Goal: Task Accomplishment & Management: Manage account settings

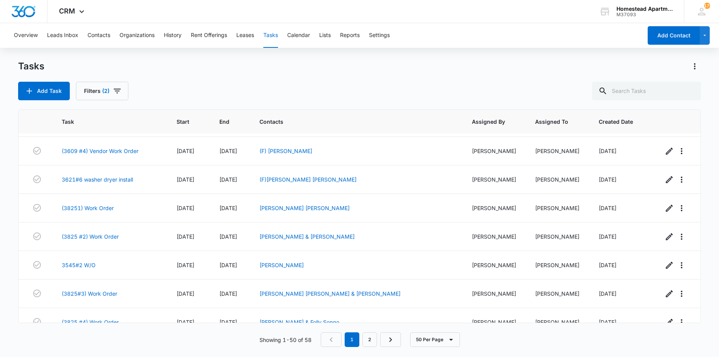
scroll to position [1241, 0]
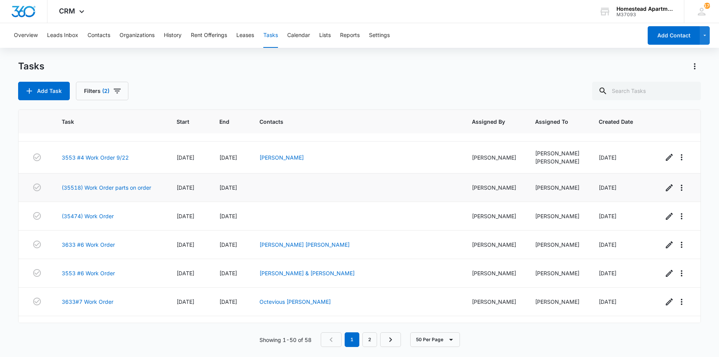
scroll to position [39, 0]
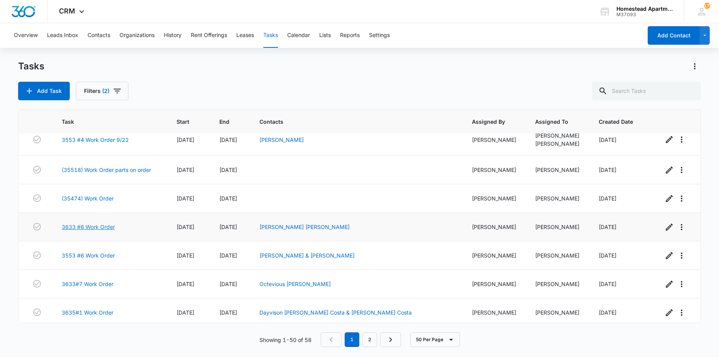
click at [95, 223] on link "3633 #6 Work Order" at bounding box center [88, 227] width 53 height 8
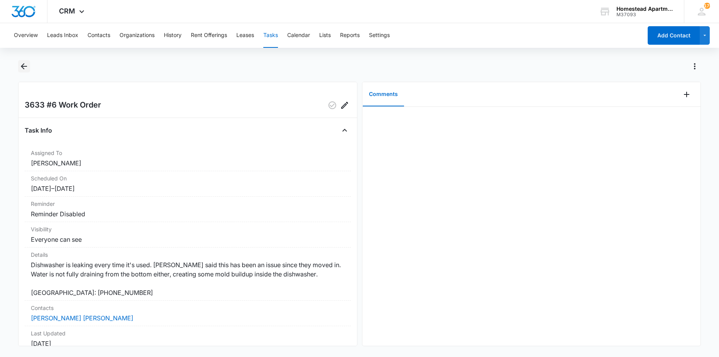
click at [27, 64] on icon "Back" at bounding box center [23, 66] width 9 height 9
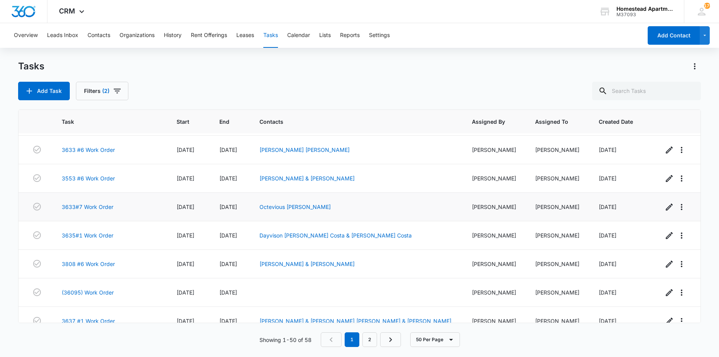
scroll to position [154, 0]
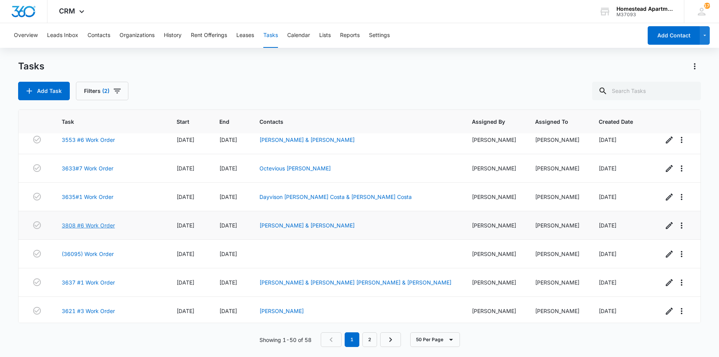
click at [91, 222] on link "3808 #6 Work Order" at bounding box center [88, 225] width 53 height 8
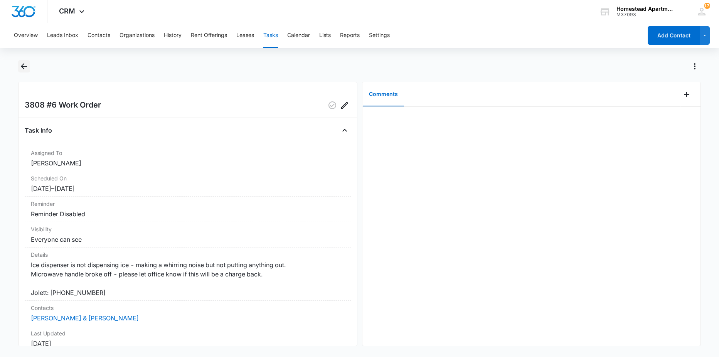
click at [26, 67] on icon "Back" at bounding box center [24, 66] width 6 height 6
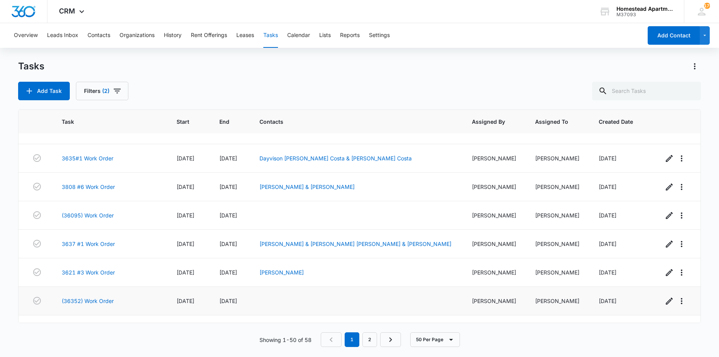
scroll to position [231, 0]
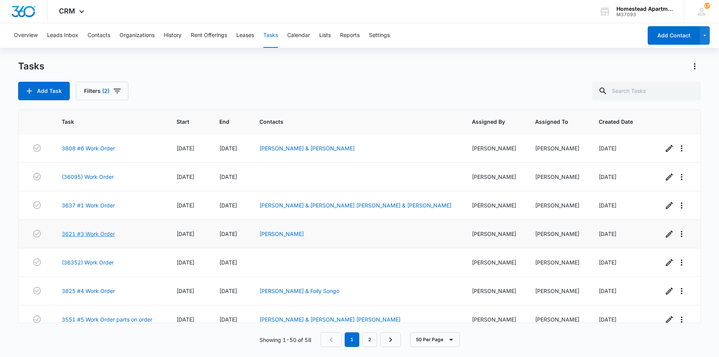
click at [100, 235] on link "3621 #3 Work Order" at bounding box center [88, 234] width 53 height 8
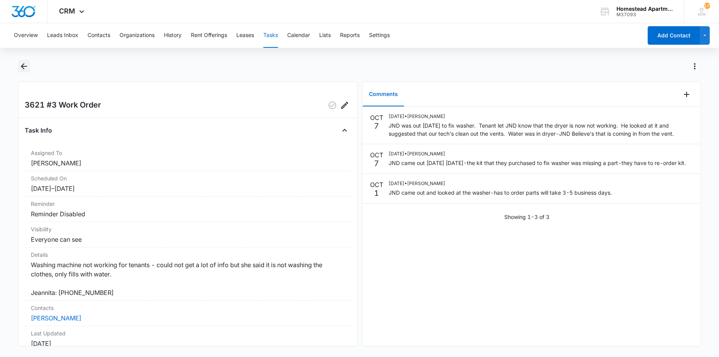
click at [22, 70] on icon "Back" at bounding box center [23, 66] width 9 height 9
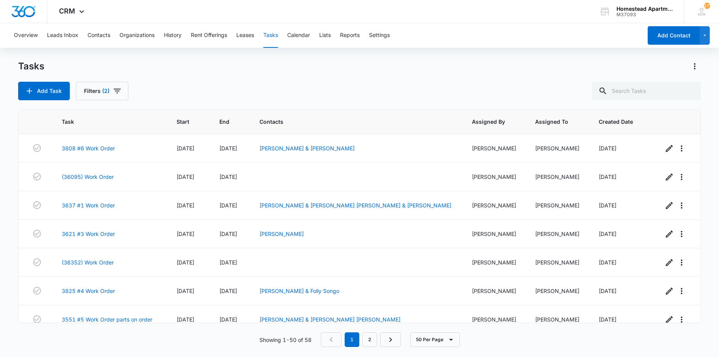
scroll to position [270, 0]
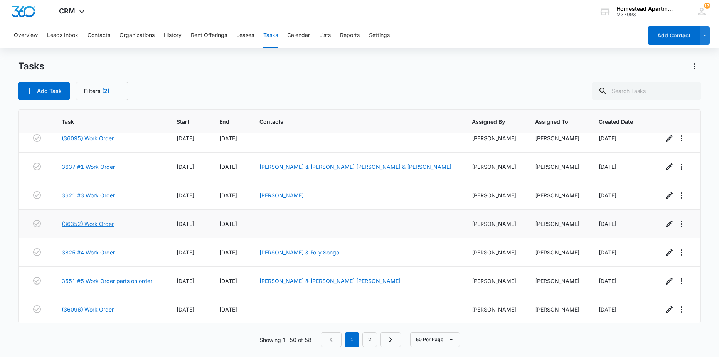
click at [99, 225] on link "(36352) Work Order" at bounding box center [88, 224] width 52 height 8
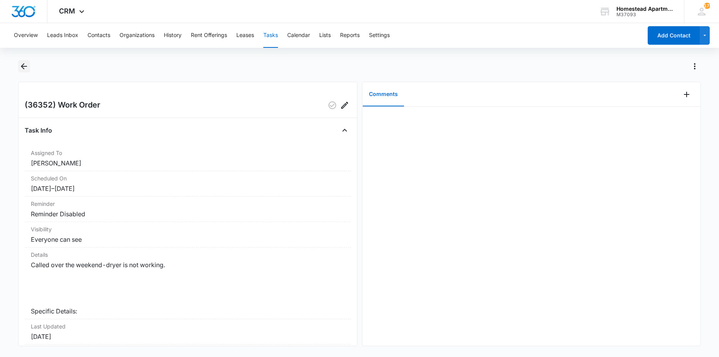
click at [22, 65] on icon "Back" at bounding box center [23, 66] width 9 height 9
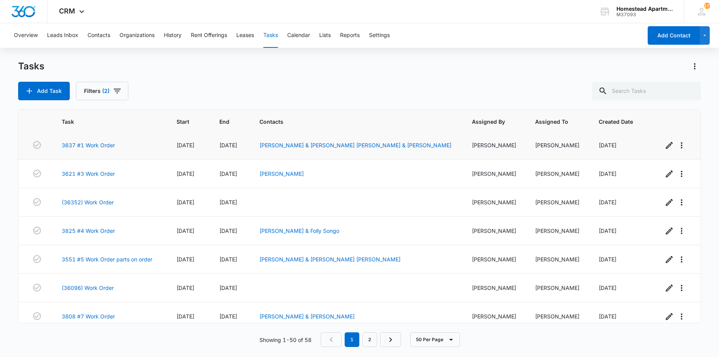
scroll to position [309, 0]
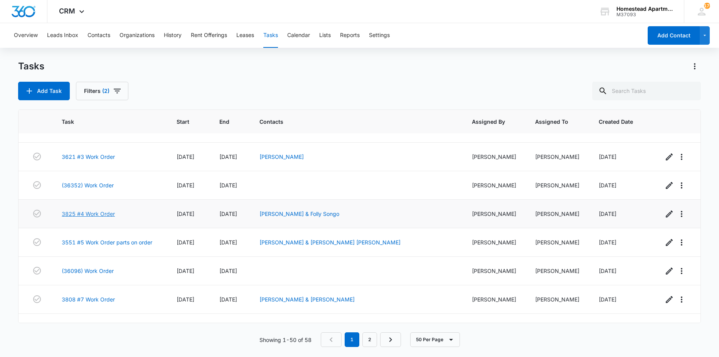
click at [100, 212] on link "3825 #4 Work Order" at bounding box center [88, 214] width 53 height 8
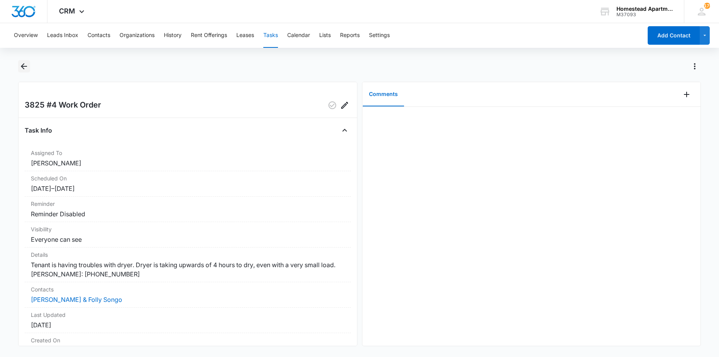
click at [27, 69] on icon "Back" at bounding box center [23, 66] width 9 height 9
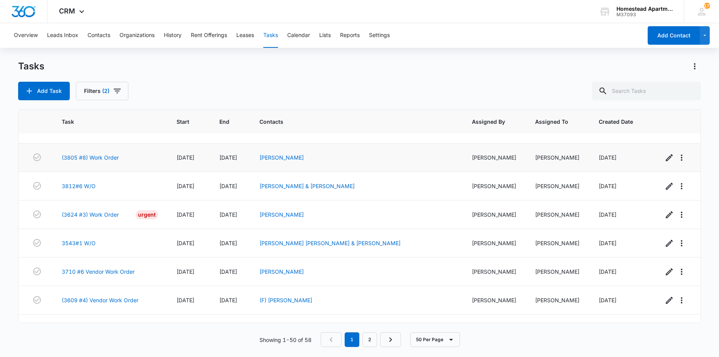
scroll to position [1003, 0]
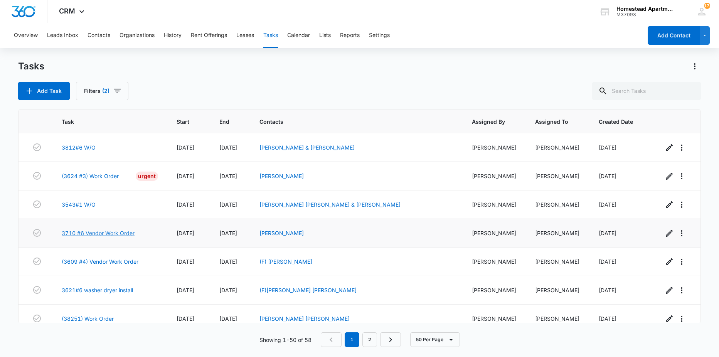
click at [105, 233] on link "3710 #6 Vendor Work Order" at bounding box center [98, 233] width 73 height 8
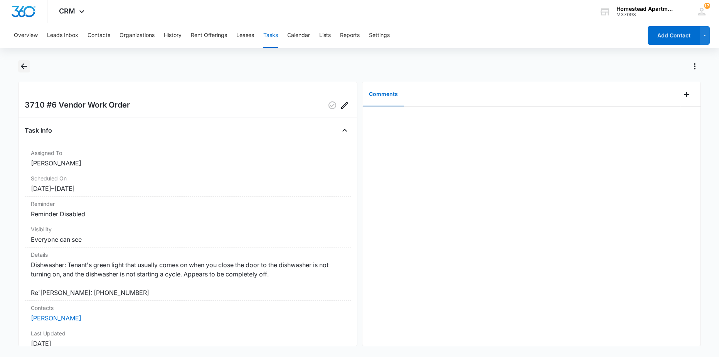
click at [25, 70] on icon "Back" at bounding box center [23, 66] width 9 height 9
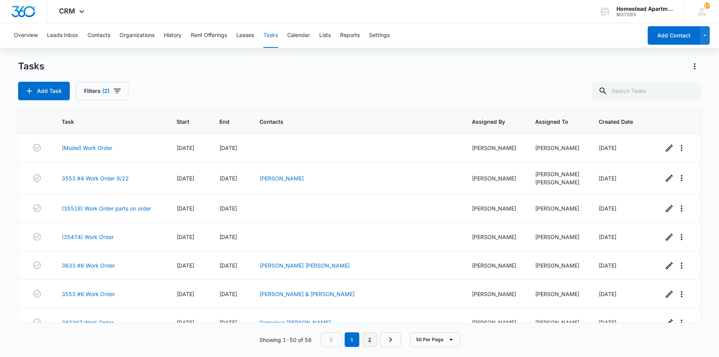
click at [371, 342] on link "2" at bounding box center [370, 340] width 15 height 15
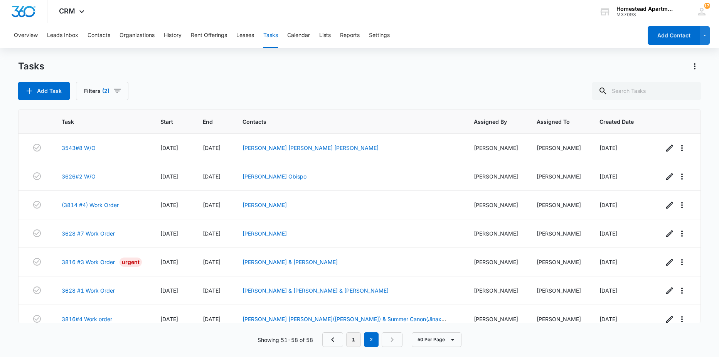
click at [351, 338] on link "1" at bounding box center [353, 340] width 15 height 15
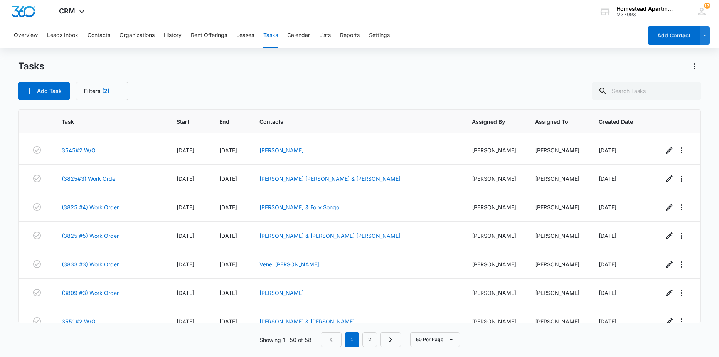
scroll to position [1241, 0]
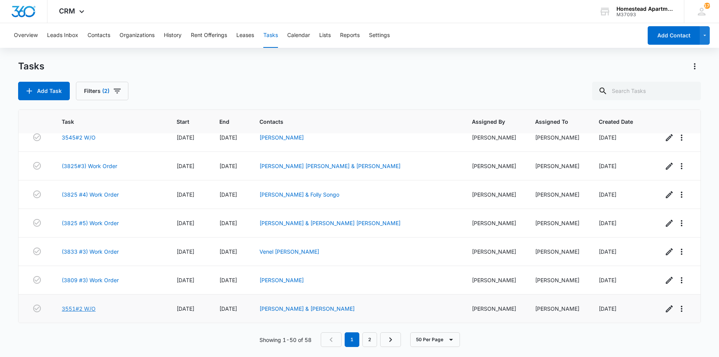
click at [70, 307] on link "3551#2 W/O" at bounding box center [79, 309] width 34 height 8
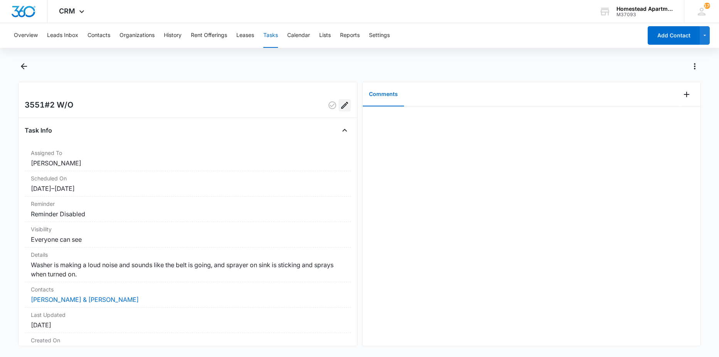
click at [341, 104] on icon "Edit" at bounding box center [344, 105] width 9 height 9
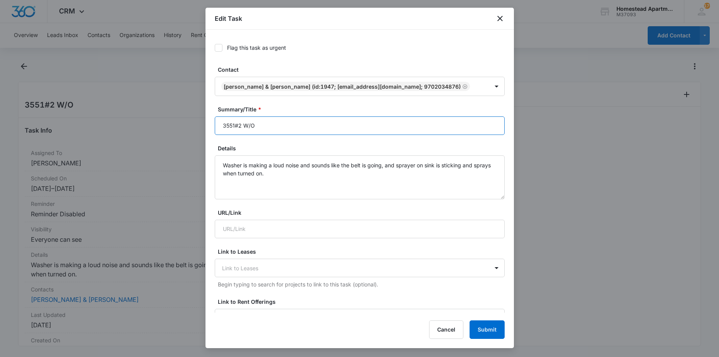
click at [277, 124] on input "3551#2 W/O" at bounding box center [360, 125] width 290 height 19
type input "3551#2 Vendor Work Order"
click at [486, 329] on button "Submit" at bounding box center [487, 330] width 35 height 19
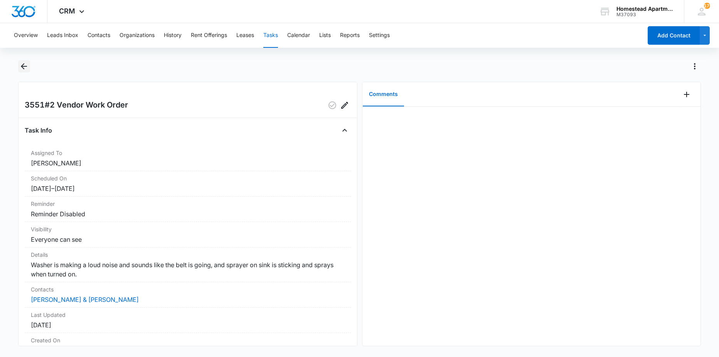
click at [23, 66] on icon "Back" at bounding box center [24, 66] width 6 height 6
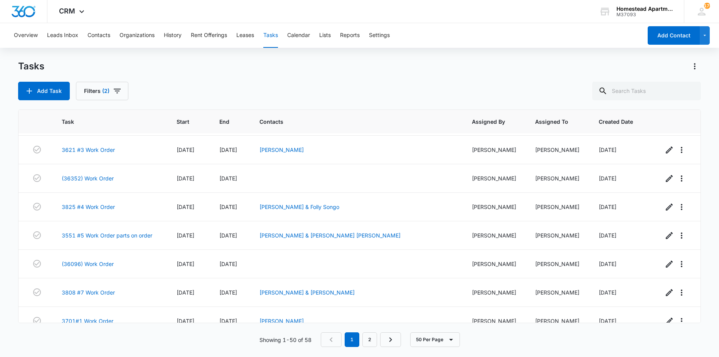
scroll to position [277, 0]
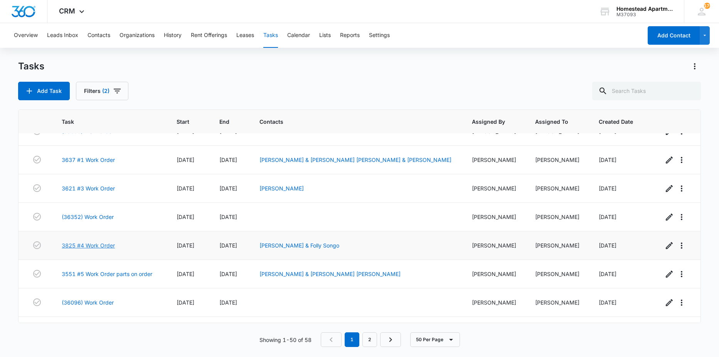
click at [88, 245] on link "3825 #4 Work Order" at bounding box center [88, 245] width 53 height 8
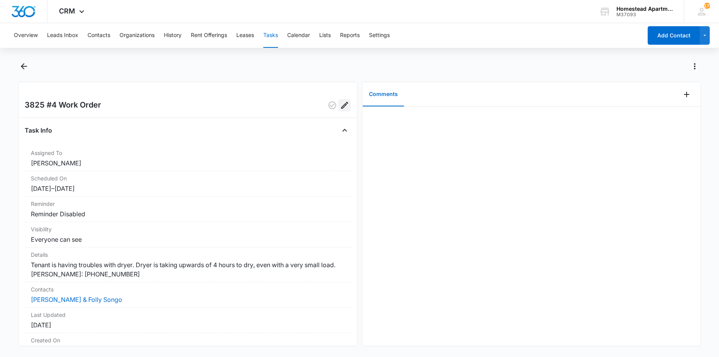
click at [340, 106] on icon "Edit" at bounding box center [344, 105] width 9 height 9
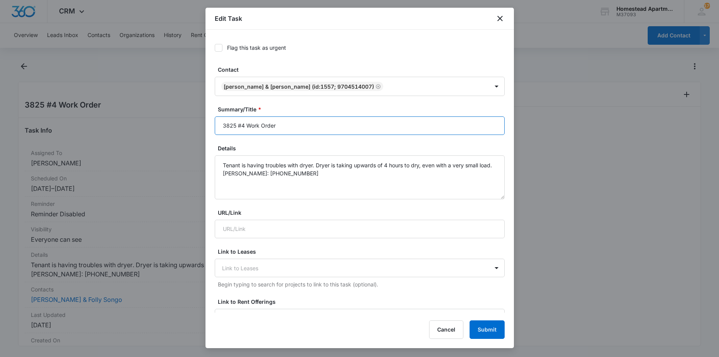
click at [246, 123] on input "3825 #4 Work Order" at bounding box center [360, 125] width 290 height 19
type input "3825 #4 Vendor Work Order"
click at [477, 334] on button "Submit" at bounding box center [487, 330] width 35 height 19
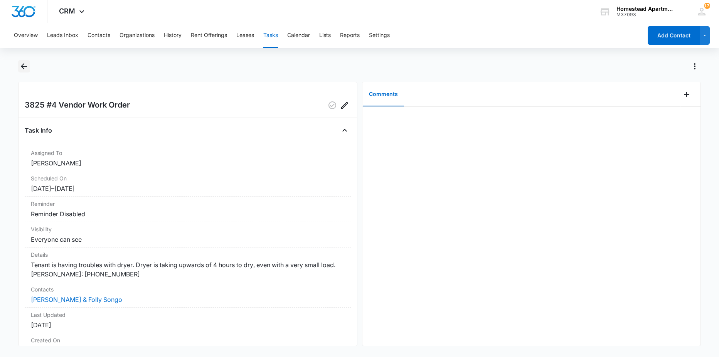
click at [23, 64] on icon "Back" at bounding box center [23, 66] width 9 height 9
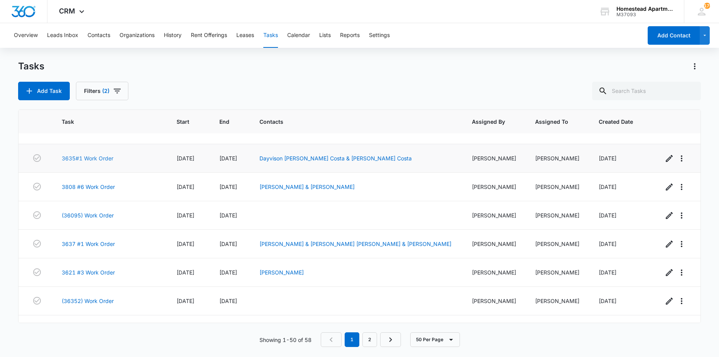
scroll to position [231, 0]
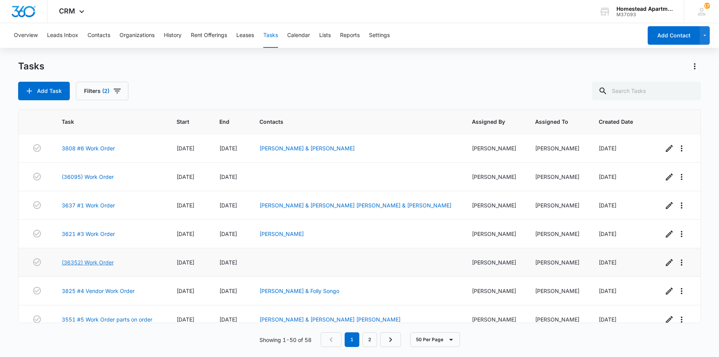
click at [98, 263] on link "(36352) Work Order" at bounding box center [88, 262] width 52 height 8
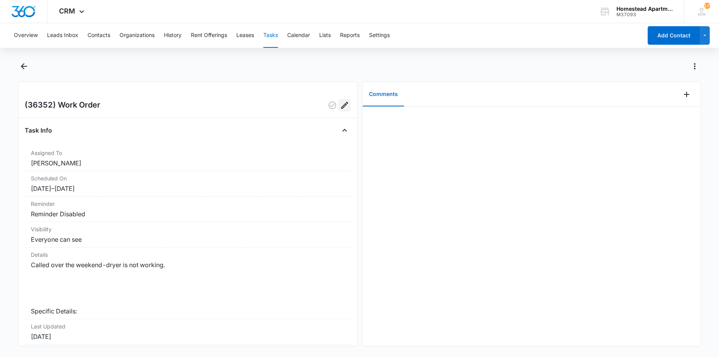
click at [340, 106] on icon "Edit" at bounding box center [344, 105] width 9 height 9
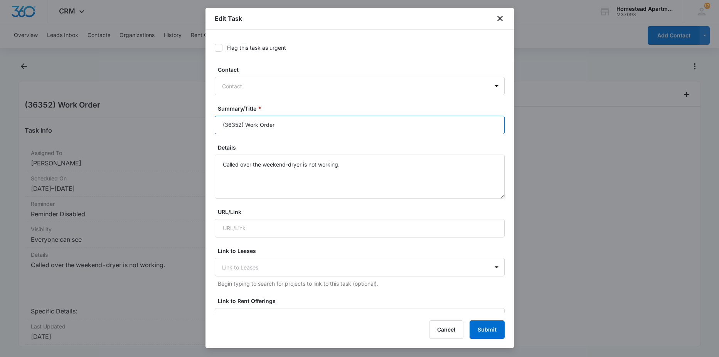
click at [243, 122] on input "(36352) Work Order" at bounding box center [360, 125] width 290 height 19
type input "(36352) Vendor Work Order"
click at [485, 340] on div "Edit Task Flag this task as urgent Contact Contact Summary/Title * (36352) Vend…" at bounding box center [360, 178] width 309 height 341
click at [483, 334] on button "Submit" at bounding box center [487, 330] width 35 height 19
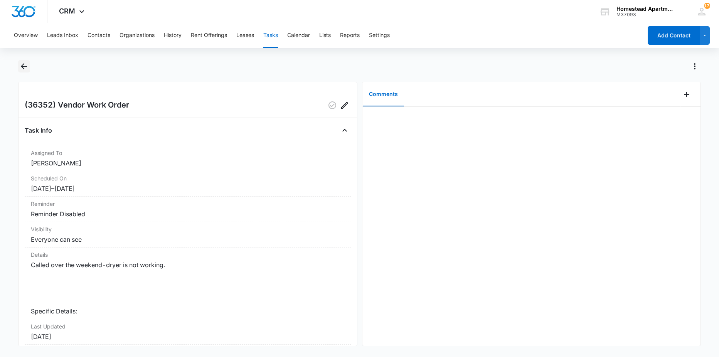
click at [27, 70] on icon "Back" at bounding box center [23, 66] width 9 height 9
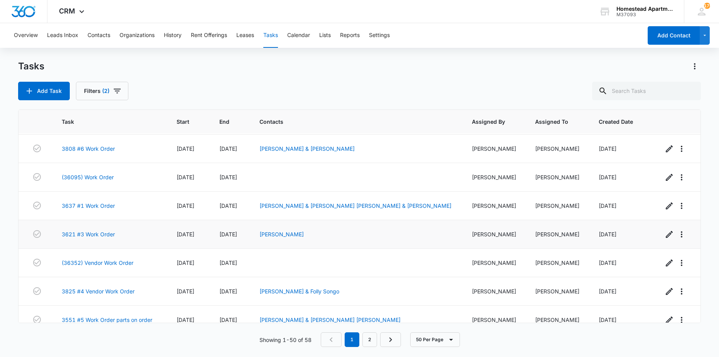
scroll to position [231, 0]
click at [91, 232] on link "3621 #3 Work Order" at bounding box center [88, 234] width 53 height 8
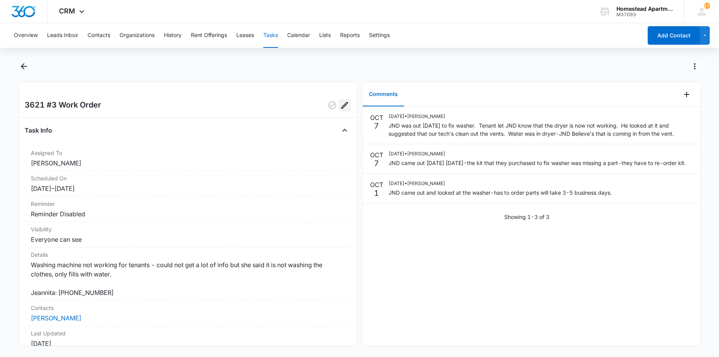
click at [340, 105] on icon "Edit" at bounding box center [344, 105] width 9 height 9
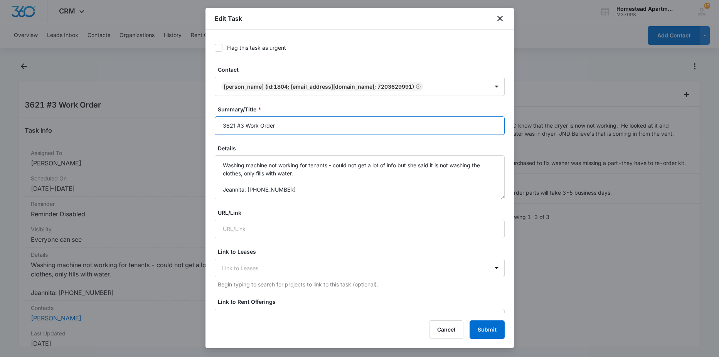
click at [245, 124] on input "3621 #3 Work Order" at bounding box center [360, 125] width 290 height 19
type input "3621 #3 Vendor Work Order"
click at [497, 328] on button "Submit" at bounding box center [487, 330] width 35 height 19
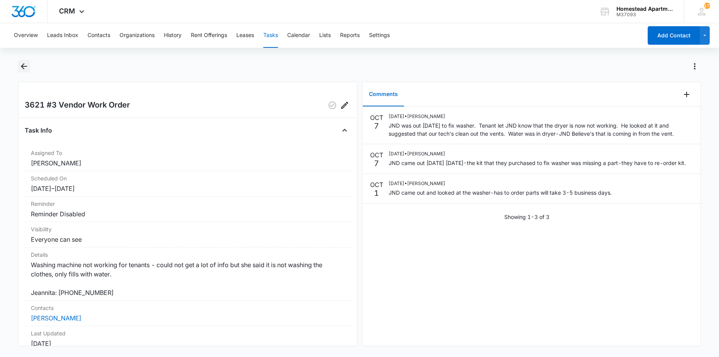
click at [24, 68] on icon "Back" at bounding box center [24, 66] width 6 height 6
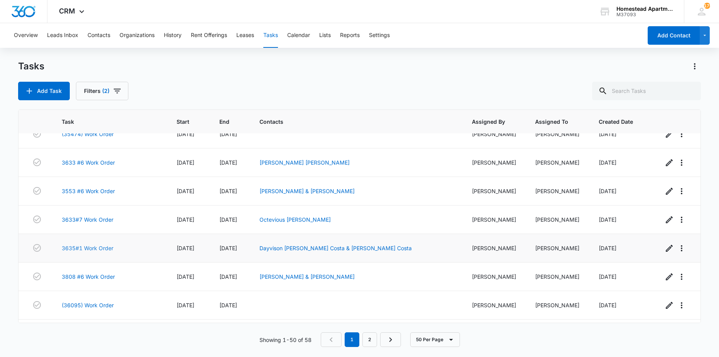
scroll to position [116, 0]
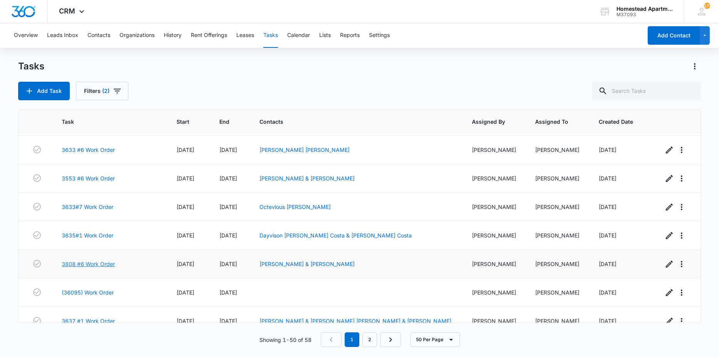
click at [100, 260] on link "3808 #6 Work Order" at bounding box center [88, 264] width 53 height 8
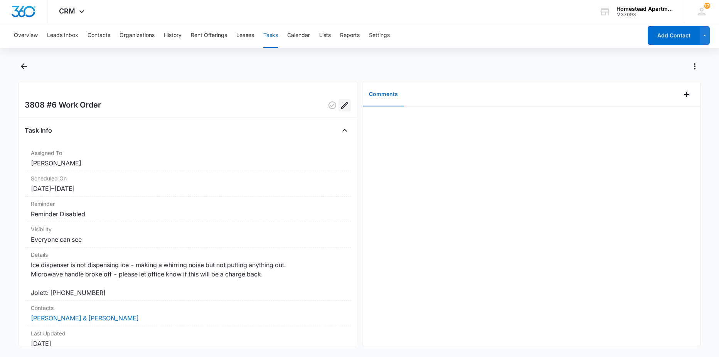
click at [341, 109] on icon "Edit" at bounding box center [344, 105] width 7 height 7
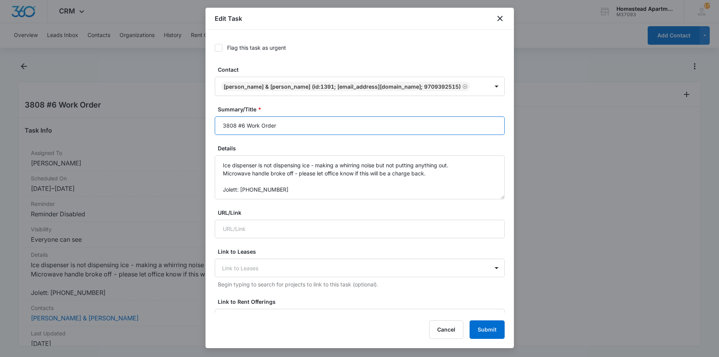
click at [277, 126] on input "3808 #6 Work Order" at bounding box center [360, 125] width 290 height 19
type input "3808 #6 Vendor Work Order"
click at [488, 332] on button "Submit" at bounding box center [487, 330] width 35 height 19
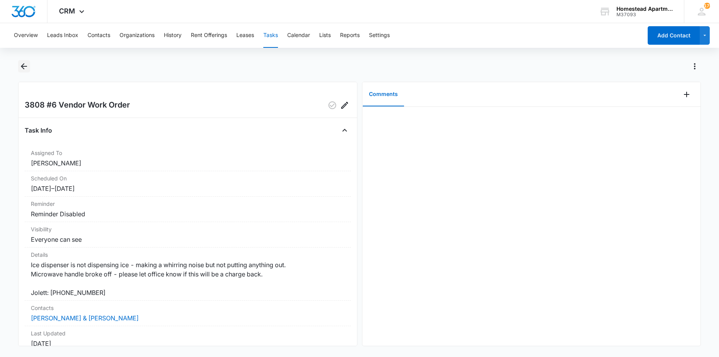
click at [20, 68] on icon "Back" at bounding box center [23, 66] width 9 height 9
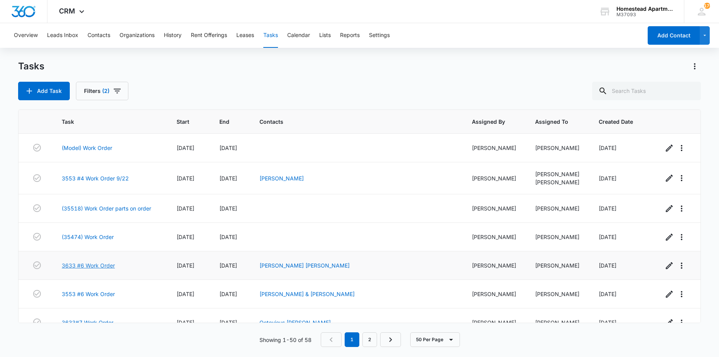
click at [86, 267] on link "3633 #6 Work Order" at bounding box center [88, 266] width 53 height 8
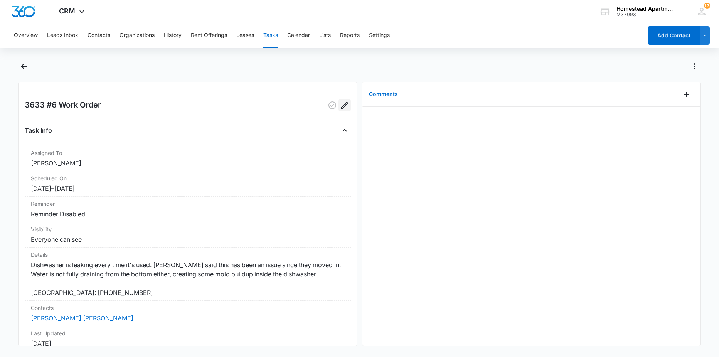
click at [340, 110] on icon "Edit" at bounding box center [344, 105] width 9 height 9
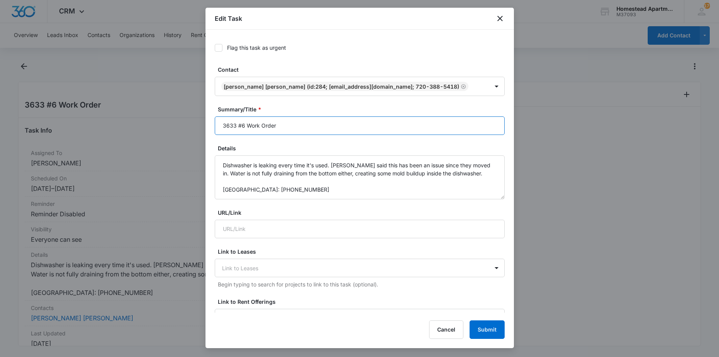
drag, startPoint x: 245, startPoint y: 124, endPoint x: 255, endPoint y: 121, distance: 10.6
click at [245, 125] on input "3633 #6 Work Order" at bounding box center [360, 125] width 290 height 19
type input "3633 #6 Vendor Work Order"
click at [484, 330] on button "Submit" at bounding box center [487, 330] width 35 height 19
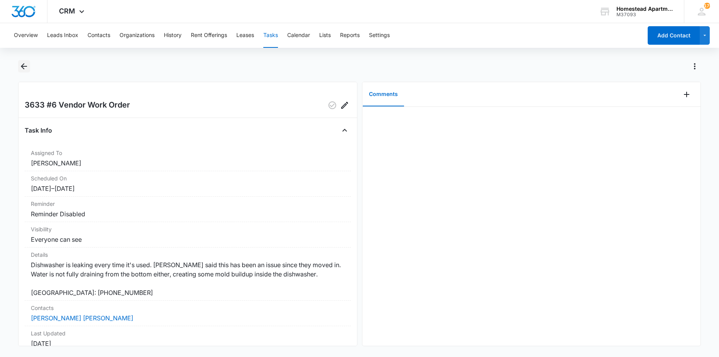
click at [26, 66] on icon "Back" at bounding box center [24, 66] width 6 height 6
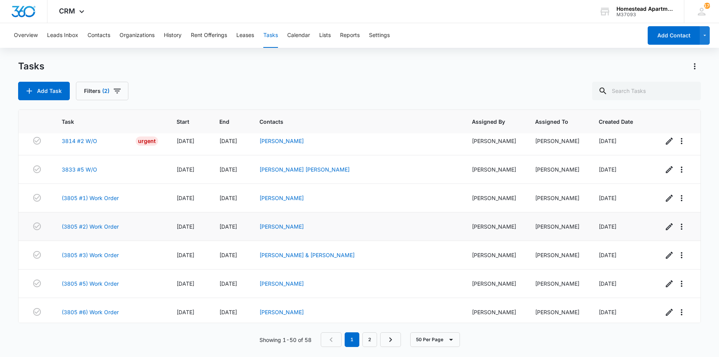
scroll to position [740, 0]
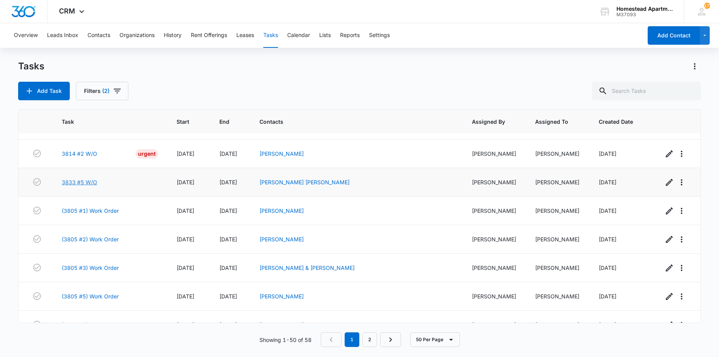
click at [83, 179] on link "3833 #5 W/O" at bounding box center [79, 182] width 35 height 8
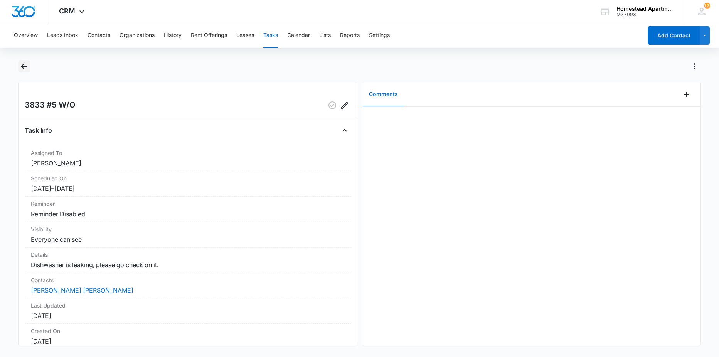
click at [26, 68] on icon "Back" at bounding box center [23, 66] width 9 height 9
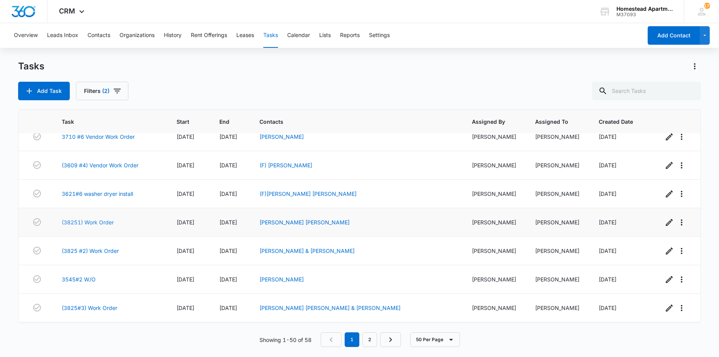
scroll to position [1087, 0]
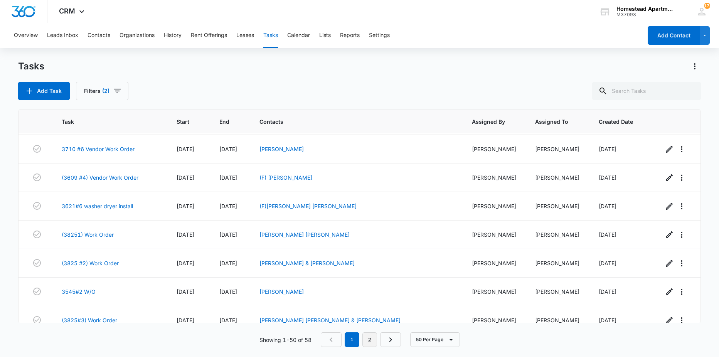
click at [371, 340] on link "2" at bounding box center [370, 340] width 15 height 15
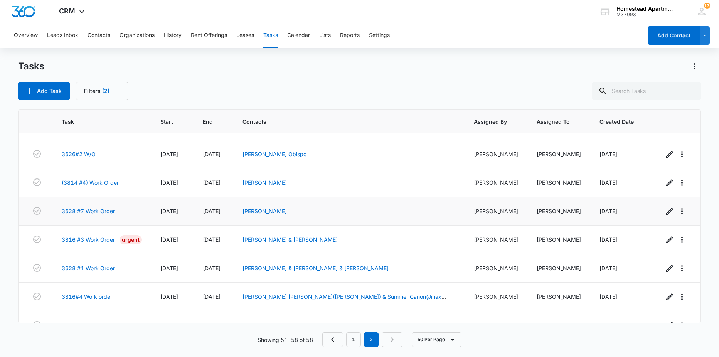
scroll to position [0, 0]
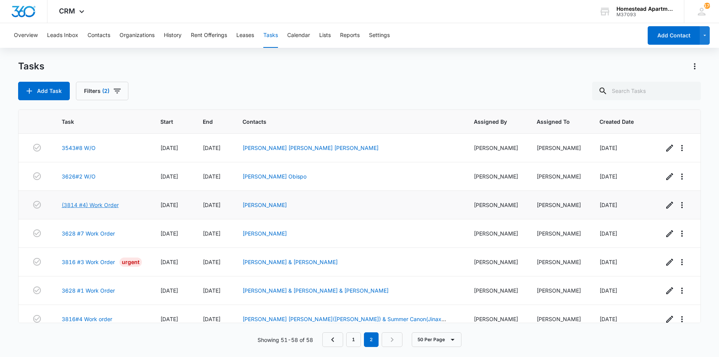
click at [95, 204] on link "(3814 #4) Work Order" at bounding box center [90, 205] width 57 height 8
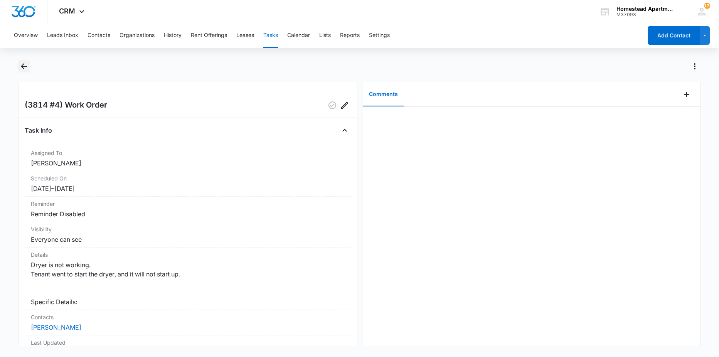
click at [27, 68] on icon "Back" at bounding box center [23, 66] width 9 height 9
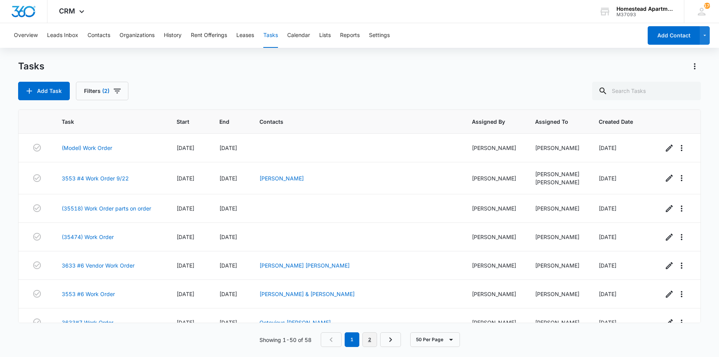
click at [373, 341] on link "2" at bounding box center [370, 340] width 15 height 15
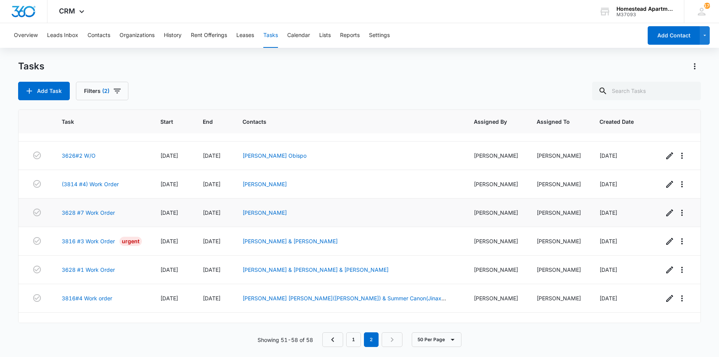
scroll to position [39, 0]
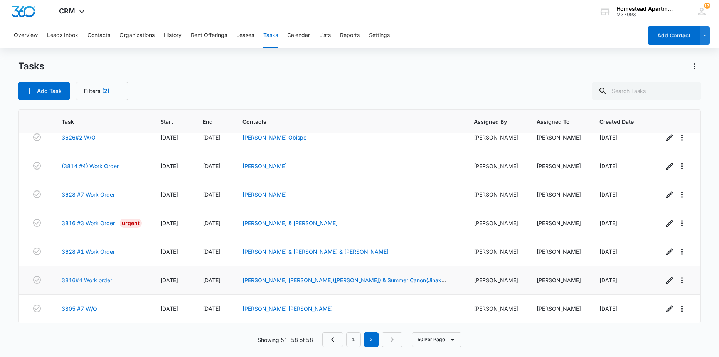
click at [98, 282] on link "3816#4 Work order" at bounding box center [87, 280] width 51 height 8
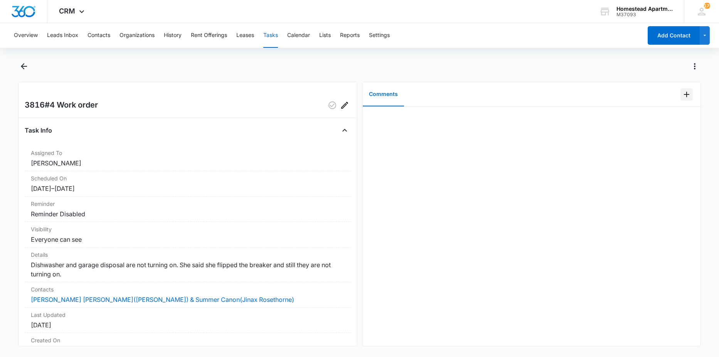
click at [684, 95] on icon "Add Comment" at bounding box center [686, 94] width 5 height 5
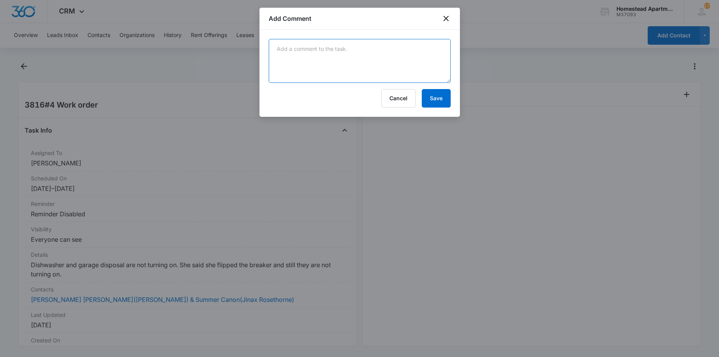
click at [425, 64] on textarea at bounding box center [360, 61] width 182 height 44
type textarea "breaker tripped"
click at [432, 95] on button "Save" at bounding box center [436, 98] width 29 height 19
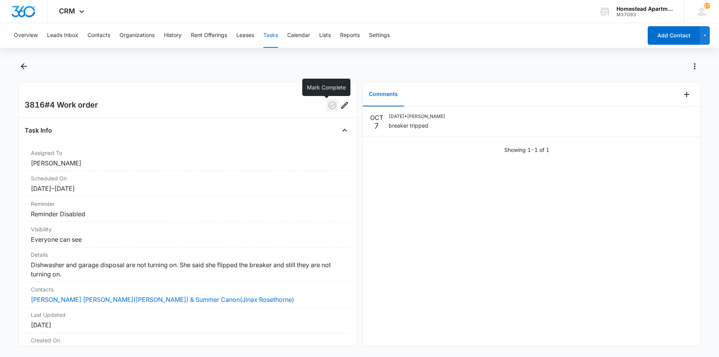
click at [328, 108] on icon "button" at bounding box center [332, 105] width 9 height 9
click at [26, 67] on icon "Back" at bounding box center [24, 66] width 6 height 6
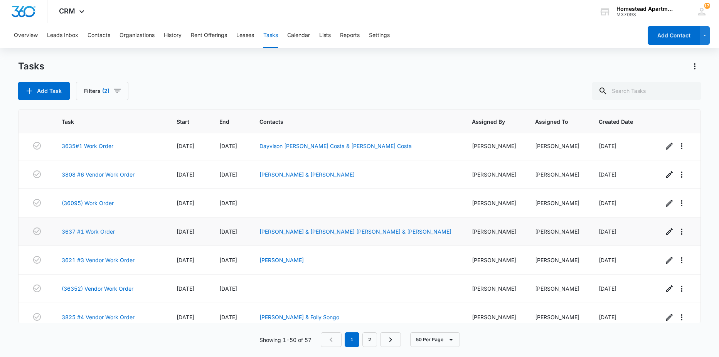
scroll to position [193, 0]
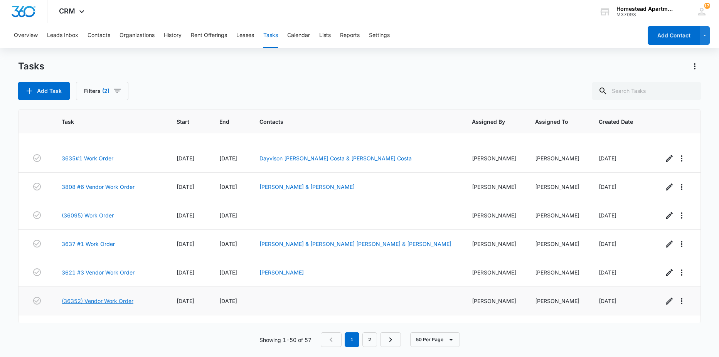
click at [111, 298] on link "(36352) Vendor Work Order" at bounding box center [98, 301] width 72 height 8
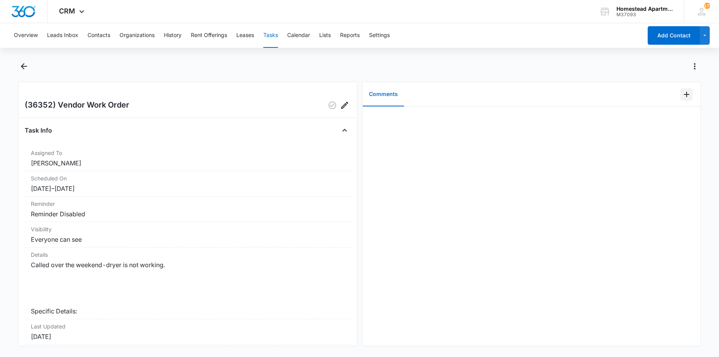
click at [684, 93] on icon "Add Comment" at bounding box center [686, 94] width 5 height 5
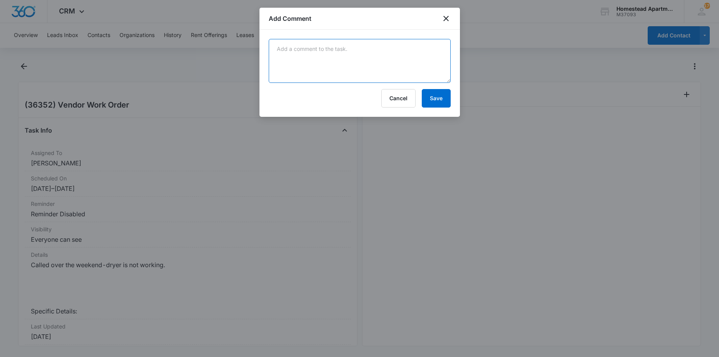
click at [438, 59] on textarea at bounding box center [360, 61] width 182 height 44
type textarea "spoke with Spanish speaking male. He said there are no issues with the dryer. w…"
click at [428, 94] on button "Save" at bounding box center [436, 98] width 29 height 19
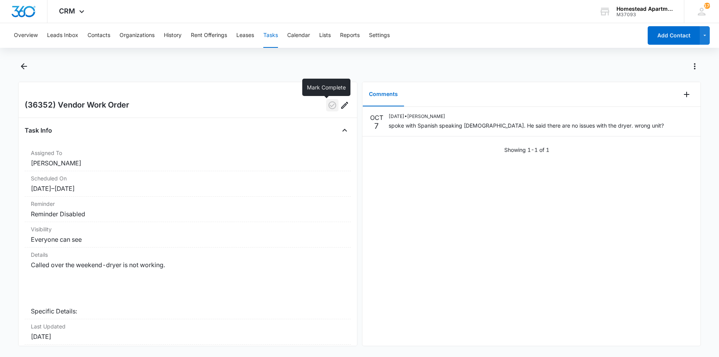
click at [331, 103] on icon "button" at bounding box center [332, 105] width 9 height 9
click at [16, 67] on main "(36352) Vendor Work Order Task Info Assigned To Richard Delong Scheduled On 9/2…" at bounding box center [359, 207] width 719 height 295
click at [20, 66] on icon "Back" at bounding box center [23, 66] width 9 height 9
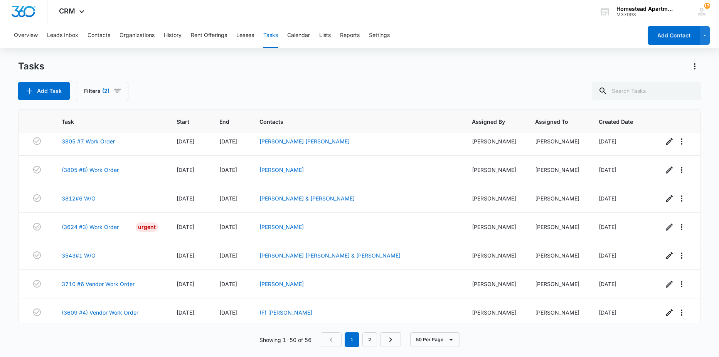
scroll to position [1087, 0]
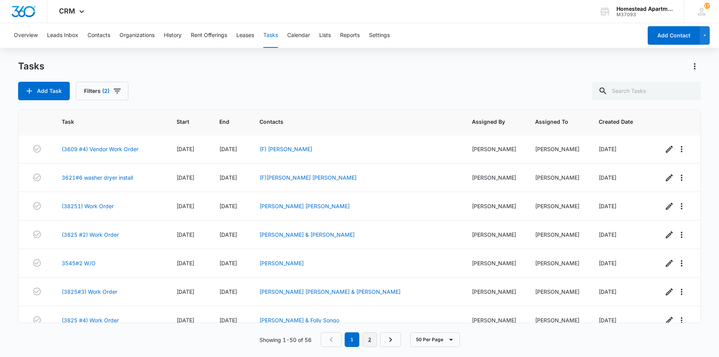
click at [369, 341] on link "2" at bounding box center [370, 340] width 15 height 15
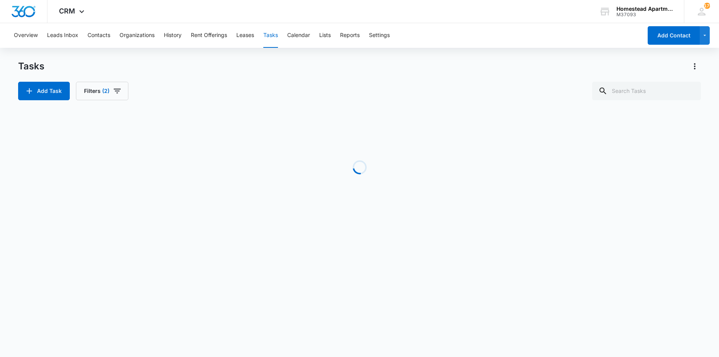
scroll to position [0, 0]
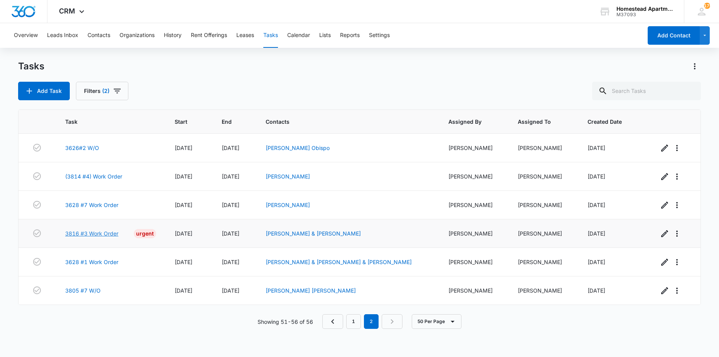
click at [99, 231] on link "3816 #3 Work Order" at bounding box center [91, 234] width 53 height 8
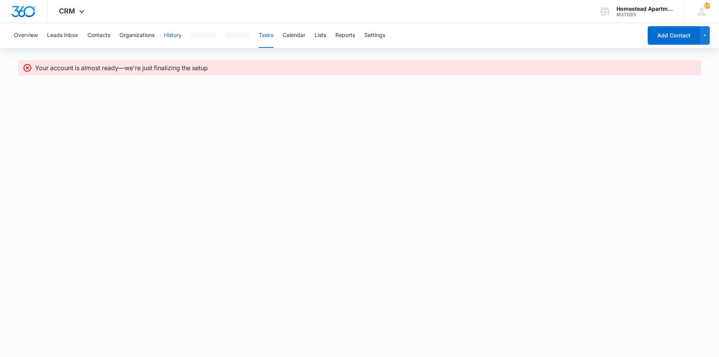
click at [176, 35] on button "History" at bounding box center [173, 35] width 18 height 25
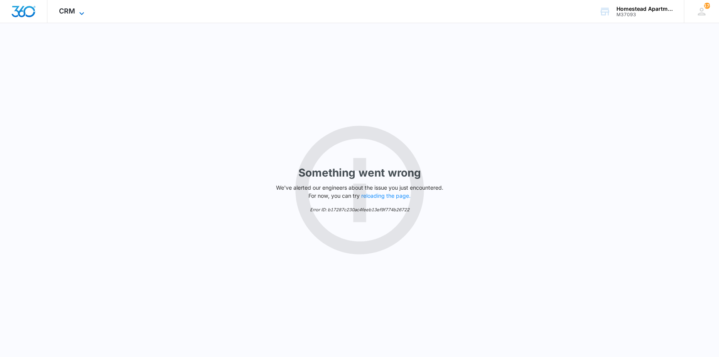
click at [82, 8] on div "CRM Apps Websites Forms CRM Intelligence Files Brand Settings" at bounding box center [72, 11] width 51 height 23
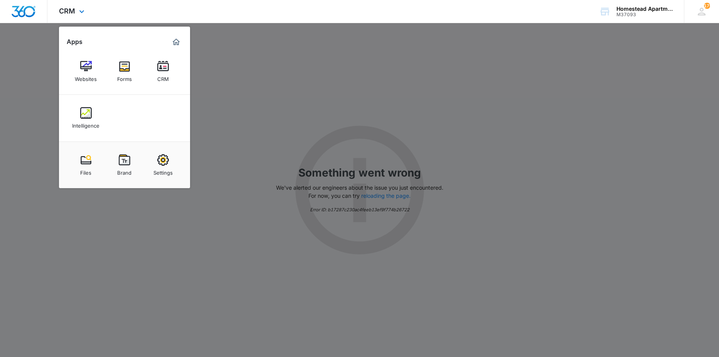
click at [47, 10] on div "CRM Apps Websites Forms CRM Intelligence Files Brand Settings" at bounding box center [72, 11] width 51 height 23
